Goal: Task Accomplishment & Management: Manage account settings

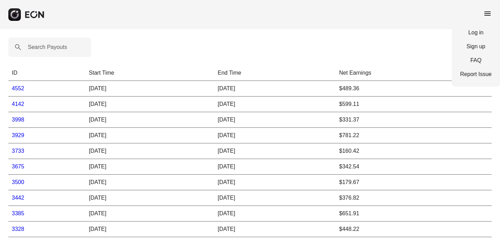
scroll to position [5, 0]
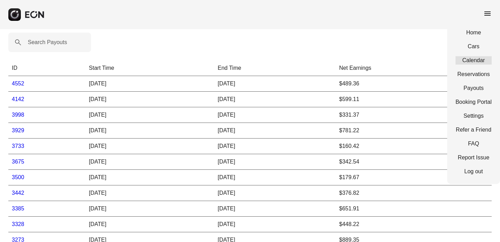
click at [472, 61] on link "Calendar" at bounding box center [473, 60] width 36 height 8
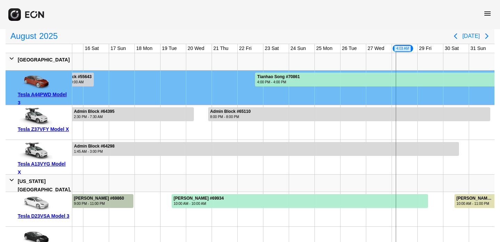
scroll to position [78, 0]
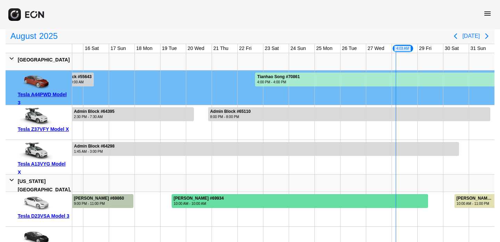
click at [382, 203] on div at bounding box center [300, 201] width 256 height 14
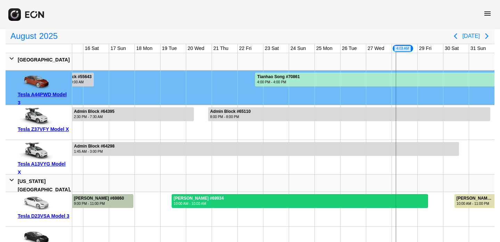
click at [382, 203] on div at bounding box center [300, 201] width 256 height 14
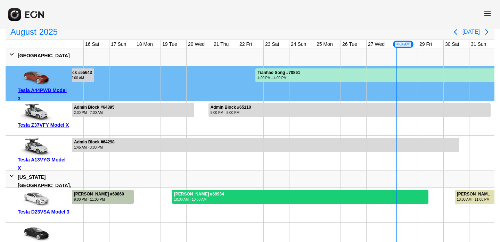
scroll to position [82, 0]
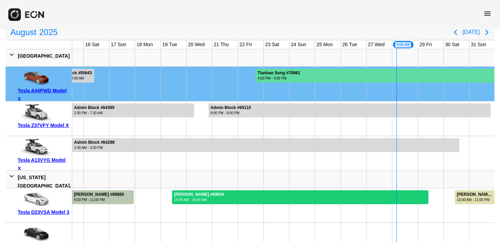
click at [296, 81] on div "4:00 PM - 4:00 PM" at bounding box center [278, 78] width 43 height 5
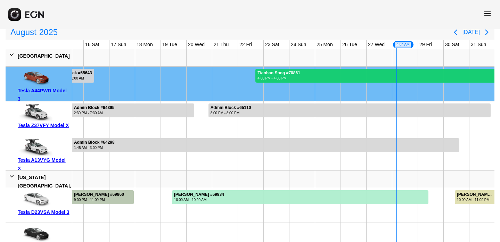
click at [296, 81] on div "4:00 PM - 4:00 PM" at bounding box center [278, 78] width 43 height 5
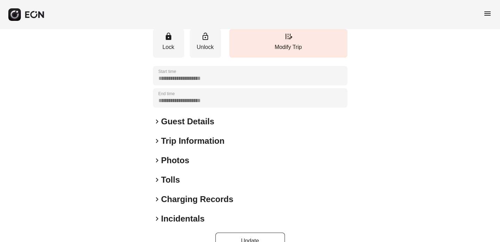
scroll to position [98, 0]
click at [155, 145] on span "keyboard_arrow_right" at bounding box center [157, 141] width 8 height 8
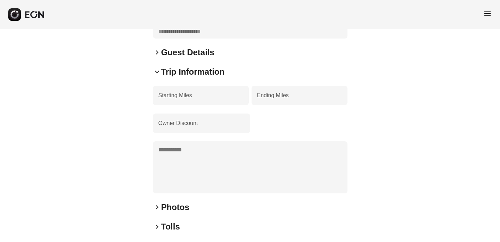
scroll to position [160, 0]
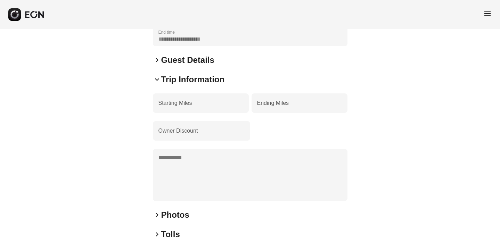
click at [157, 64] on span "keyboard_arrow_right" at bounding box center [157, 60] width 8 height 8
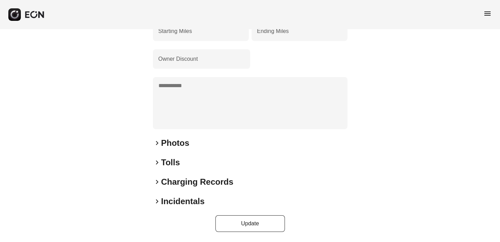
scroll to position [287, 0]
click at [157, 164] on span "keyboard_arrow_right" at bounding box center [157, 162] width 8 height 8
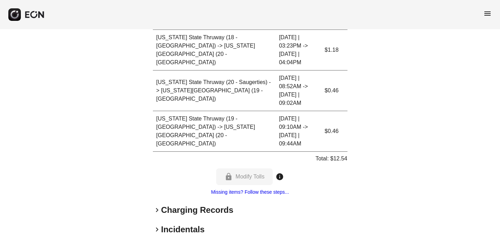
scroll to position [498, 0]
click at [155, 206] on span "keyboard_arrow_right" at bounding box center [157, 210] width 8 height 8
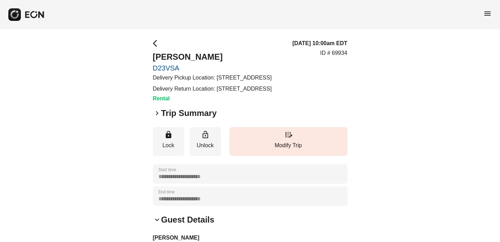
scroll to position [0, 0]
click at [154, 45] on span "arrow_back_ios" at bounding box center [157, 43] width 8 height 8
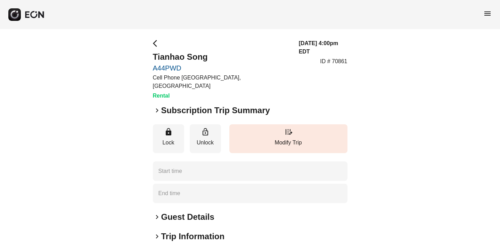
type time "**********"
click at [158, 106] on span "keyboard_arrow_right" at bounding box center [157, 110] width 8 height 8
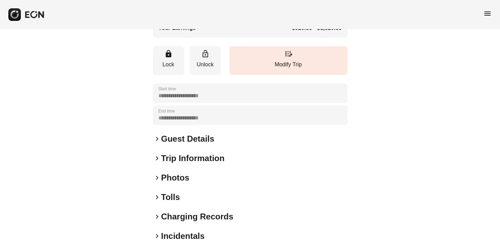
scroll to position [215, 0]
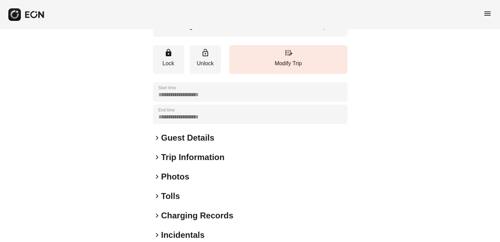
click at [156, 153] on span "keyboard_arrow_right" at bounding box center [157, 157] width 8 height 8
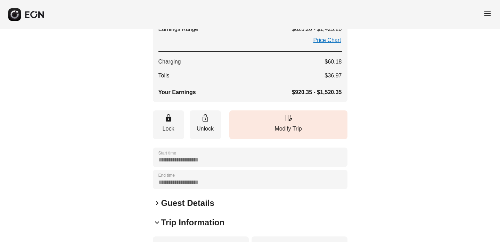
scroll to position [61, 0]
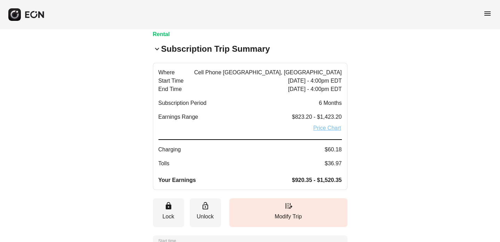
click at [324, 124] on link "Price Chart" at bounding box center [326, 128] width 29 height 8
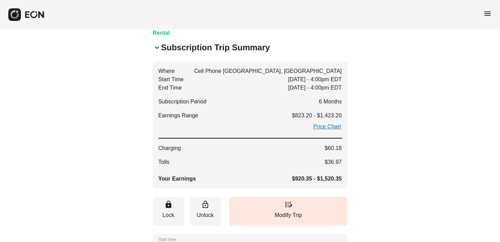
scroll to position [57, 0]
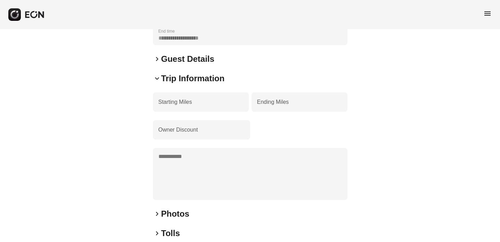
click at [155, 74] on span "keyboard_arrow_down" at bounding box center [157, 78] width 8 height 8
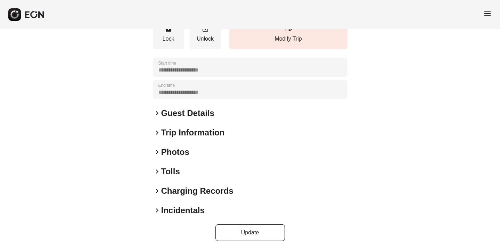
click at [156, 148] on span "keyboard_arrow_right" at bounding box center [157, 152] width 8 height 8
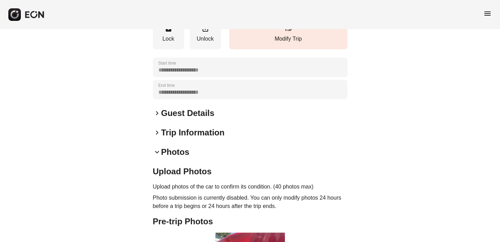
click at [156, 148] on span "keyboard_arrow_down" at bounding box center [157, 152] width 8 height 8
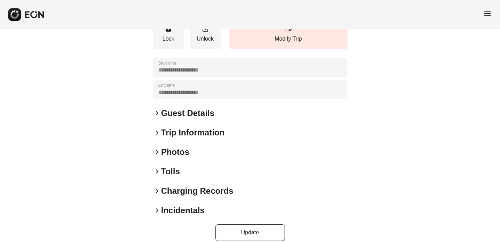
click at [158, 148] on span "keyboard_arrow_right" at bounding box center [157, 152] width 8 height 8
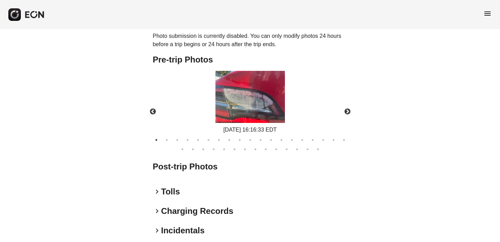
scroll to position [406, 0]
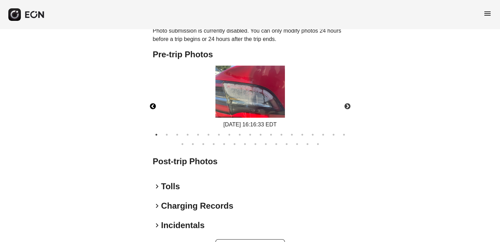
click at [153, 96] on button "Previous" at bounding box center [153, 107] width 24 height 24
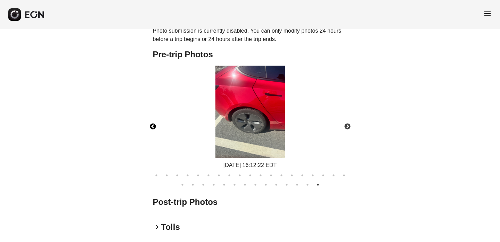
click at [153, 120] on button "Previous" at bounding box center [153, 127] width 24 height 24
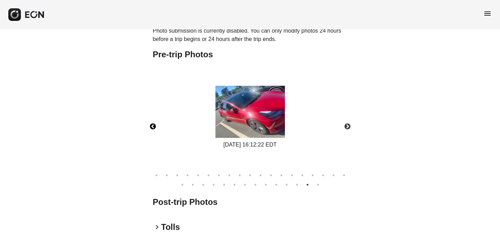
click at [153, 120] on button "Previous" at bounding box center [153, 127] width 24 height 24
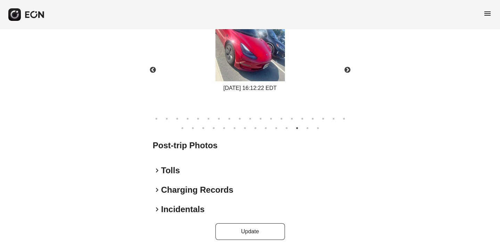
scroll to position [463, 0]
click at [157, 167] on span "keyboard_arrow_right" at bounding box center [157, 171] width 8 height 8
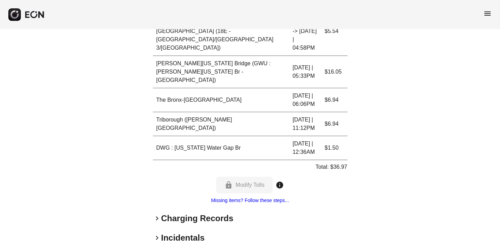
scroll to position [656, 0]
click at [158, 214] on span "keyboard_arrow_right" at bounding box center [157, 218] width 8 height 8
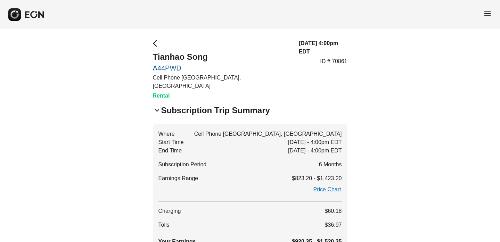
scroll to position [0, 0]
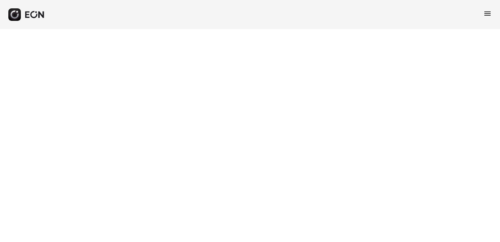
select select "**"
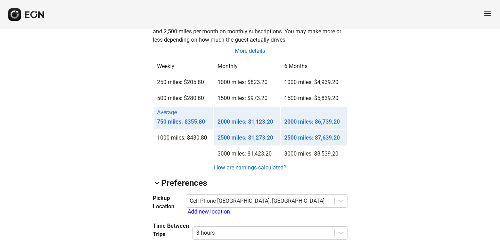
scroll to position [589, 0]
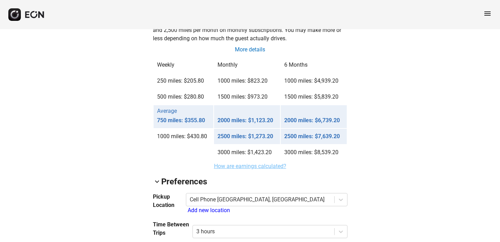
click at [277, 169] on link "How are earnings calculated?" at bounding box center [250, 166] width 74 height 8
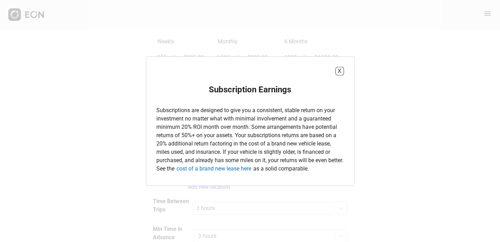
scroll to position [613, 0]
click at [342, 71] on button "X" at bounding box center [339, 71] width 9 height 9
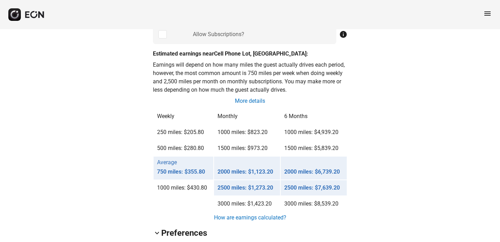
scroll to position [531, 0]
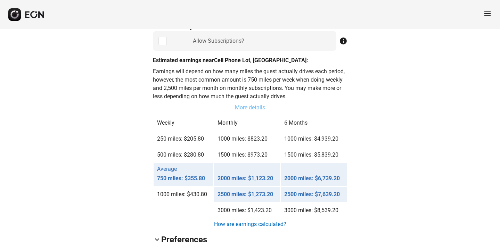
click at [263, 107] on link "More details" at bounding box center [250, 108] width 32 height 8
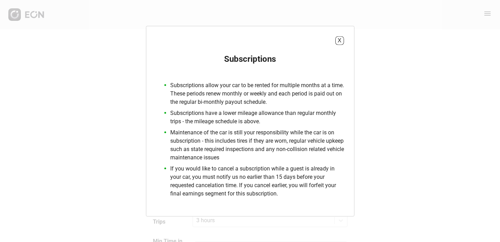
scroll to position [601, 0]
click at [342, 42] on button "X" at bounding box center [339, 40] width 9 height 9
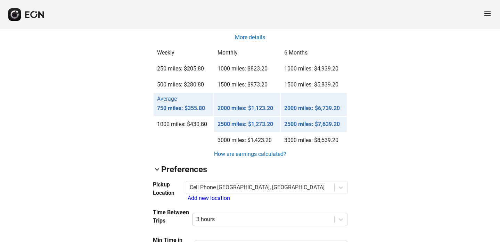
click at [342, 42] on div "Estimated earnings near Cell Phone Lot, Newark: Earnings will depend on how man…" at bounding box center [250, 67] width 195 height 163
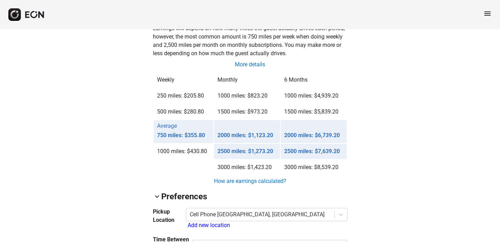
scroll to position [573, 0]
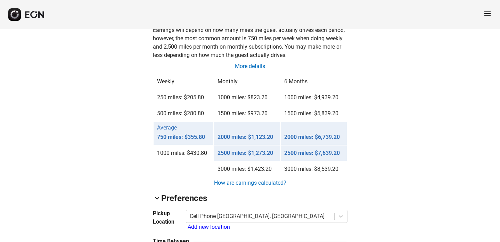
click at [398, 127] on div "arrow_back_ios A44PWD 5YJ3E1EA5NF203996 86% 68756 lock Lock lock_open Unlock ev…" at bounding box center [250, 144] width 500 height 1375
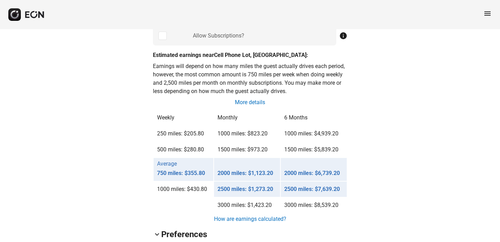
scroll to position [537, 0]
